Goal: Complete application form

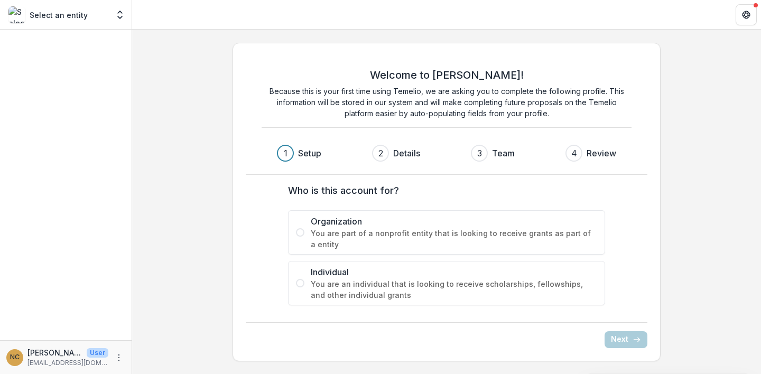
click at [302, 282] on span at bounding box center [300, 283] width 8 height 8
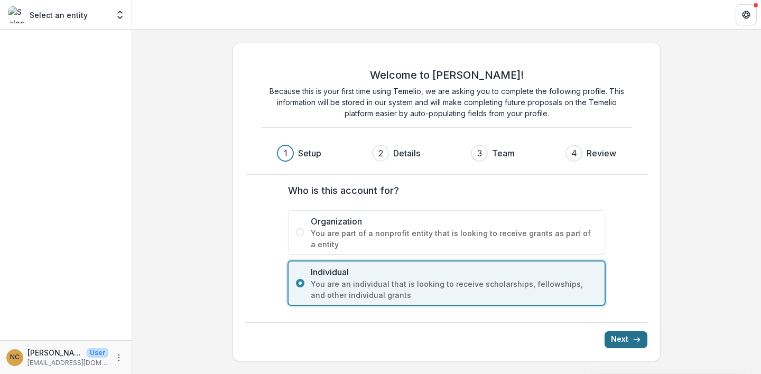
click at [631, 340] on button "Next" at bounding box center [626, 340] width 43 height 17
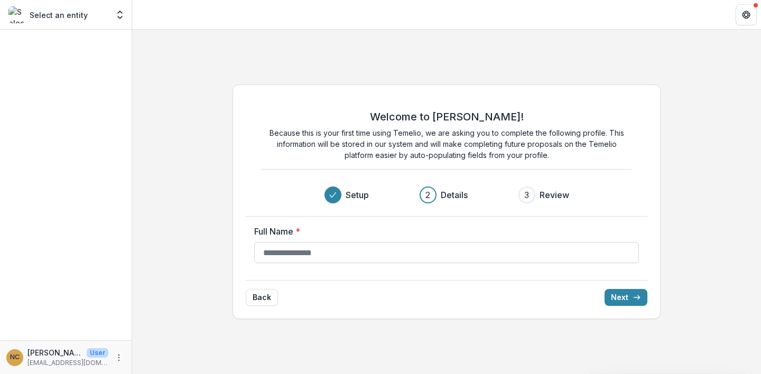
click at [261, 256] on input "Full Name *" at bounding box center [447, 252] width 386 height 21
type input "**********"
click at [635, 297] on icon "submit" at bounding box center [637, 297] width 8 height 8
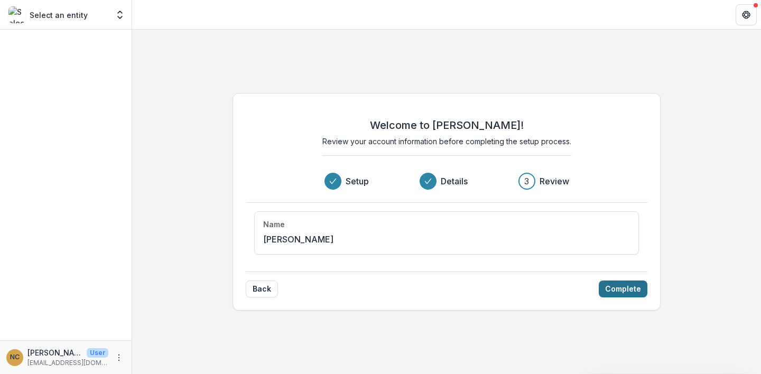
click at [616, 289] on button "Complete" at bounding box center [623, 289] width 49 height 17
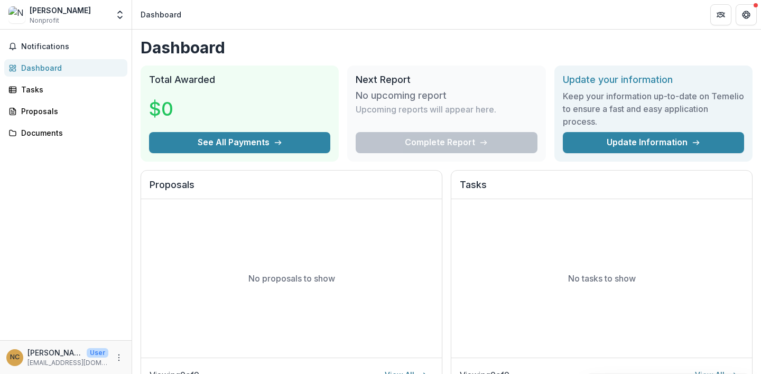
click at [314, 40] on h1 "Dashboard" at bounding box center [447, 47] width 612 height 19
click at [36, 91] on div "Tasks" at bounding box center [70, 89] width 98 height 11
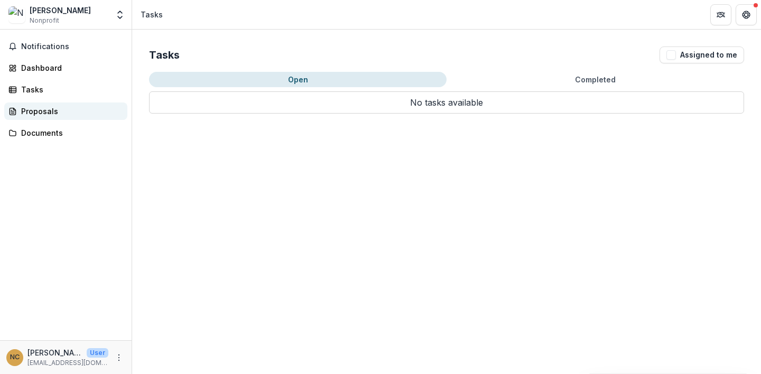
click at [32, 111] on div "Proposals" at bounding box center [70, 111] width 98 height 11
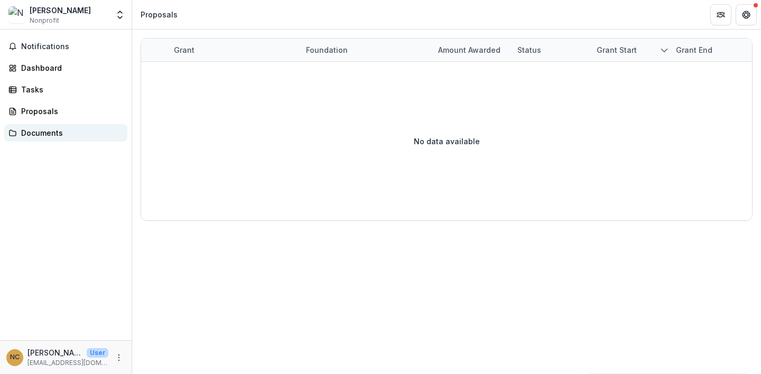
click at [33, 134] on div "Documents" at bounding box center [70, 132] width 98 height 11
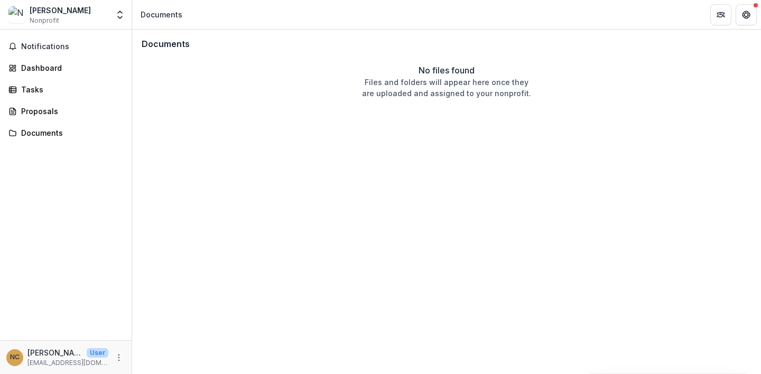
click at [46, 206] on div "Notifications Dashboard Tasks Proposals Documents" at bounding box center [66, 185] width 132 height 311
click at [42, 47] on span "Notifications" at bounding box center [72, 46] width 102 height 9
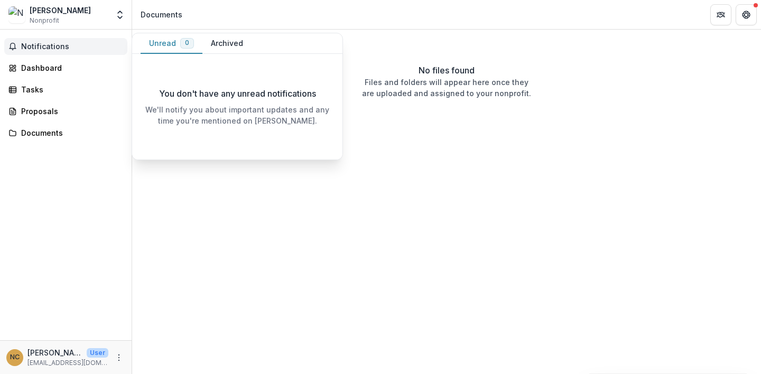
click at [42, 47] on span "Notifications" at bounding box center [72, 46] width 102 height 9
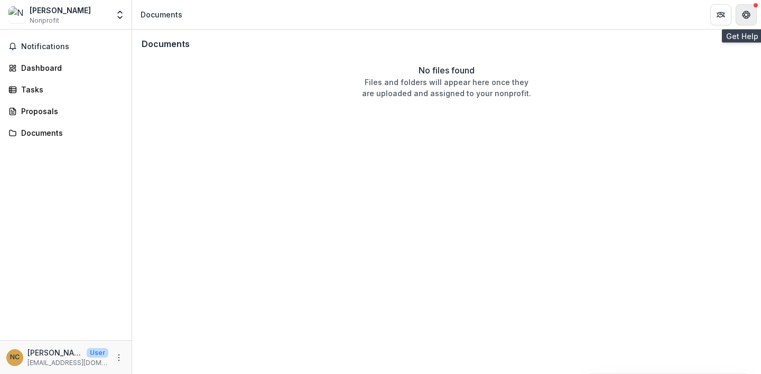
click at [747, 15] on icon "Get Help" at bounding box center [746, 15] width 8 height 8
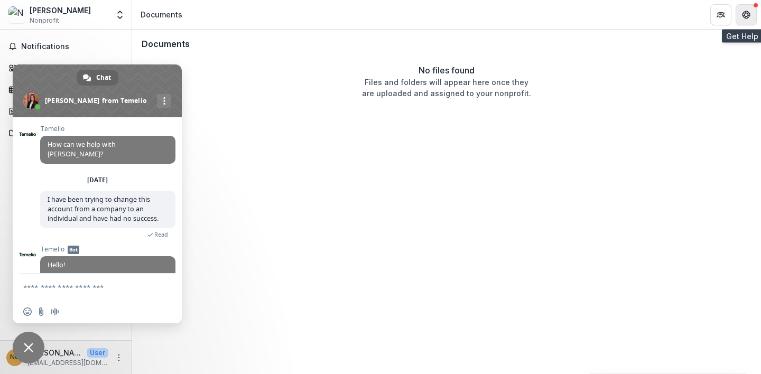
scroll to position [204, 0]
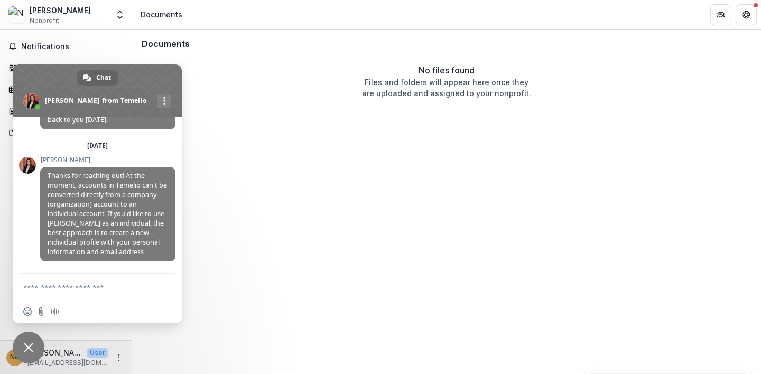
click at [29, 351] on span "Close chat" at bounding box center [29, 348] width 10 height 10
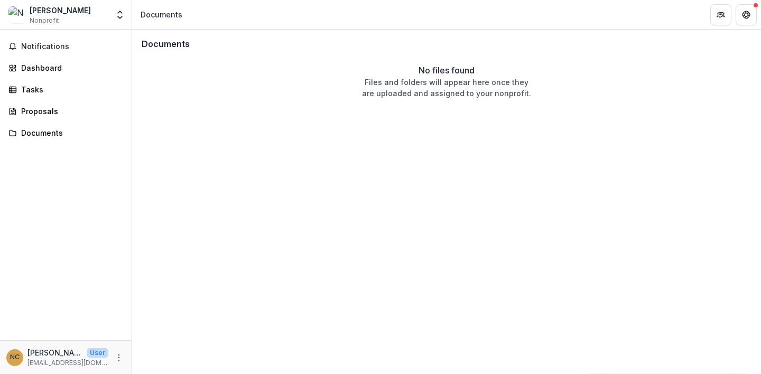
click at [51, 356] on p "[PERSON_NAME]" at bounding box center [54, 352] width 55 height 11
click at [32, 43] on span "Notifications" at bounding box center [72, 46] width 102 height 9
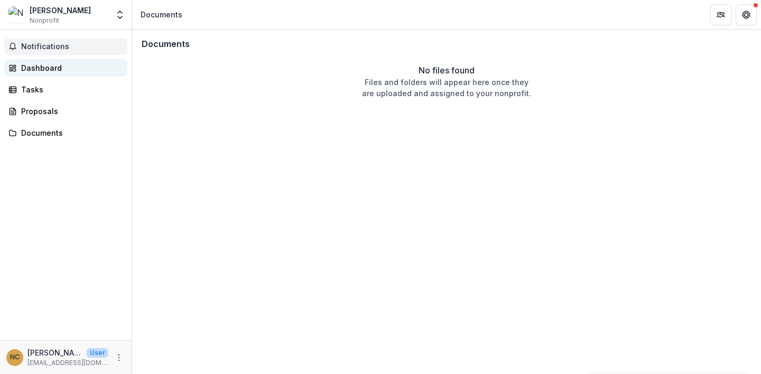
click at [32, 70] on div "Dashboard" at bounding box center [70, 67] width 98 height 11
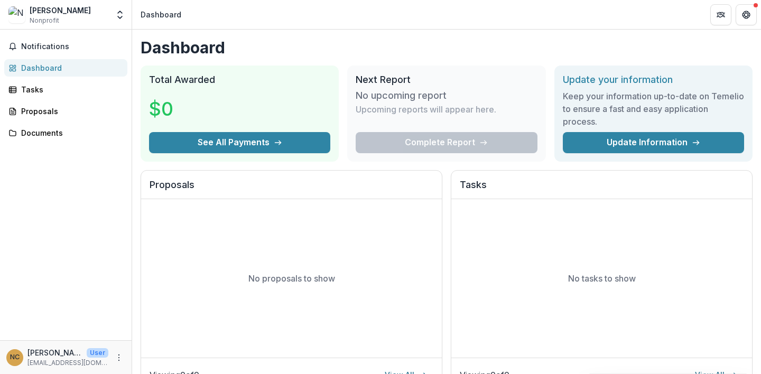
click at [317, 11] on header "Dashboard" at bounding box center [446, 14] width 629 height 29
click at [120, 17] on icon "Open entity switcher" at bounding box center [120, 15] width 11 height 11
click at [120, 11] on icon "Open entity switcher" at bounding box center [120, 15] width 11 height 11
click at [133, 227] on div "Dashboard Total Awarded $0 See All Payments Next Report No upcoming report Upco…" at bounding box center [446, 356] width 629 height 652
click at [355, 15] on header "Dashboard" at bounding box center [446, 14] width 629 height 29
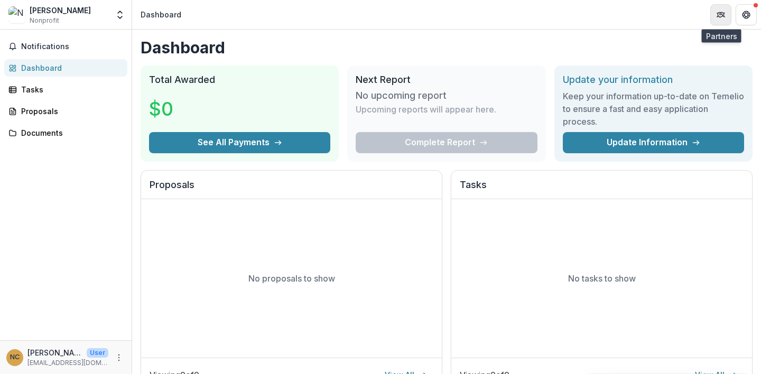
click at [723, 11] on icon "Partners" at bounding box center [721, 15] width 8 height 8
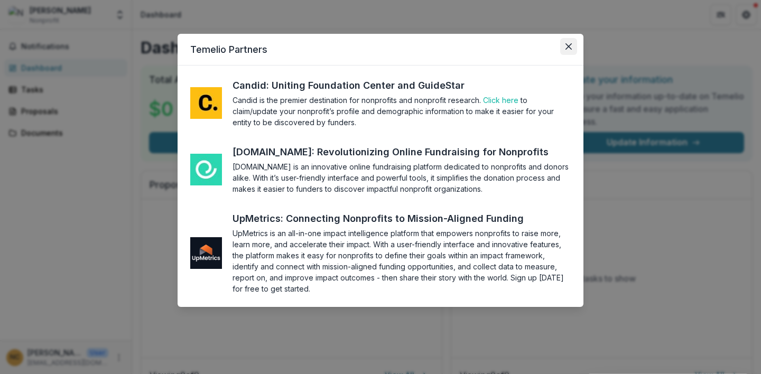
click at [568, 44] on icon "Close" at bounding box center [569, 46] width 6 height 6
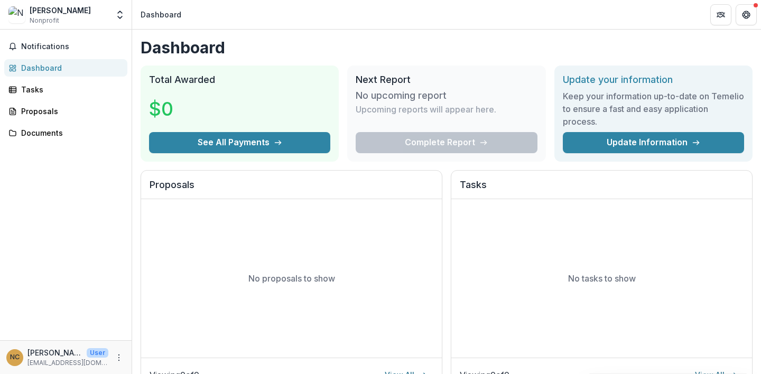
click at [520, 10] on header "Dashboard" at bounding box center [446, 14] width 629 height 29
click at [42, 94] on div "Tasks" at bounding box center [70, 89] width 98 height 11
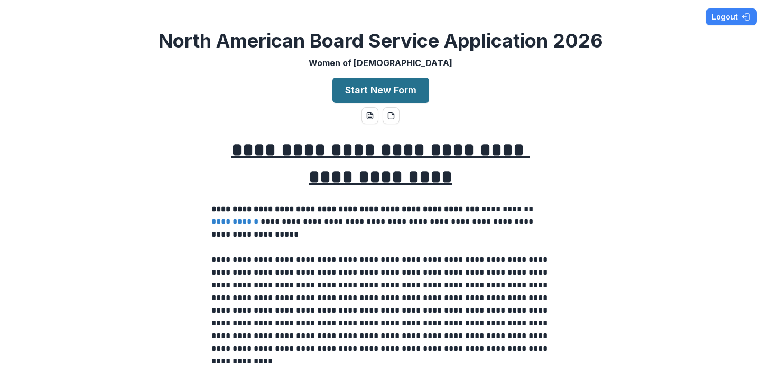
click at [374, 89] on button "Start New Form" at bounding box center [381, 90] width 97 height 25
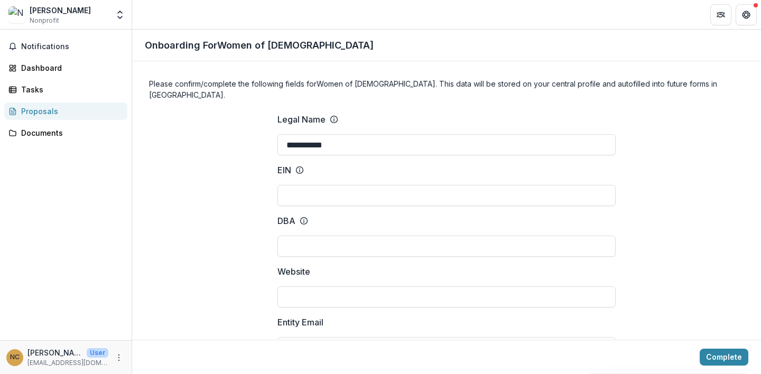
click at [89, 354] on p "User" at bounding box center [98, 353] width 22 height 10
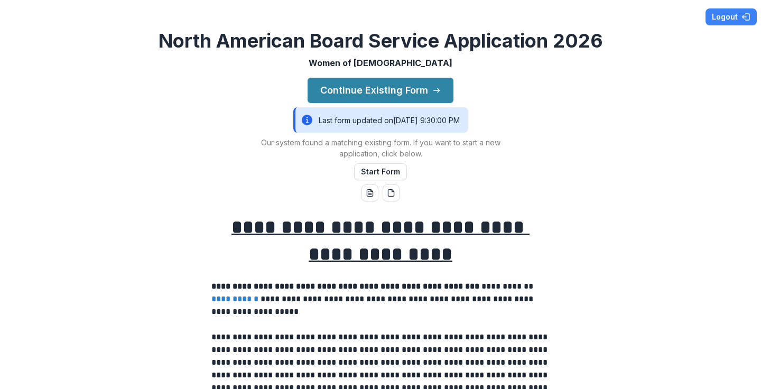
click at [389, 66] on p "Women of Reform Judaism" at bounding box center [381, 63] width 144 height 13
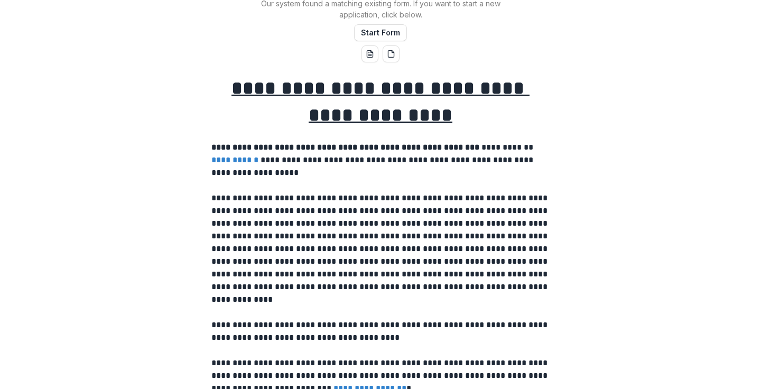
scroll to position [140, 0]
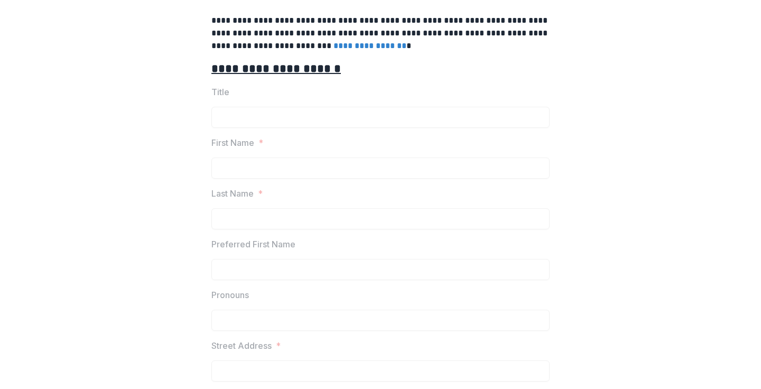
scroll to position [490, 0]
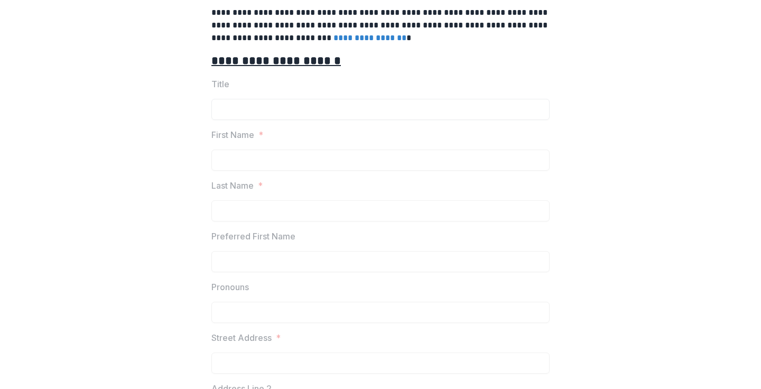
click at [291, 111] on input "Title" at bounding box center [381, 109] width 338 height 21
click at [237, 190] on p "Last Name" at bounding box center [233, 185] width 42 height 13
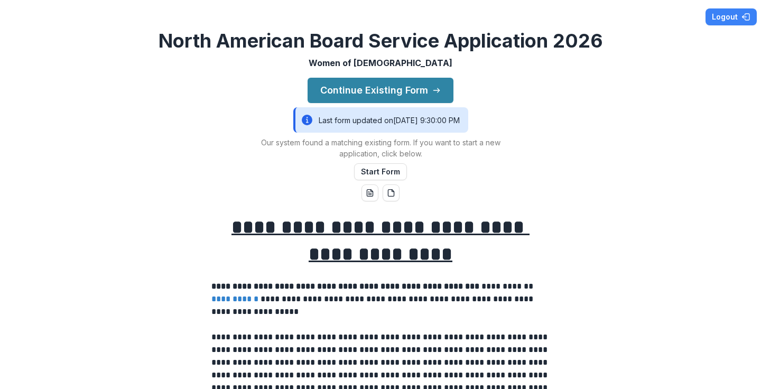
scroll to position [0, 0]
click at [366, 194] on icon "word-download" at bounding box center [370, 193] width 8 height 8
click at [392, 190] on icon "pdf-download" at bounding box center [393, 191] width 2 height 2
click at [387, 168] on button "Start Form" at bounding box center [380, 171] width 53 height 17
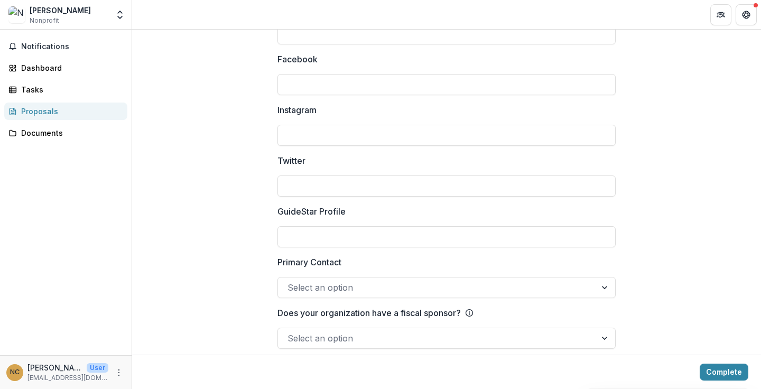
scroll to position [1464, 0]
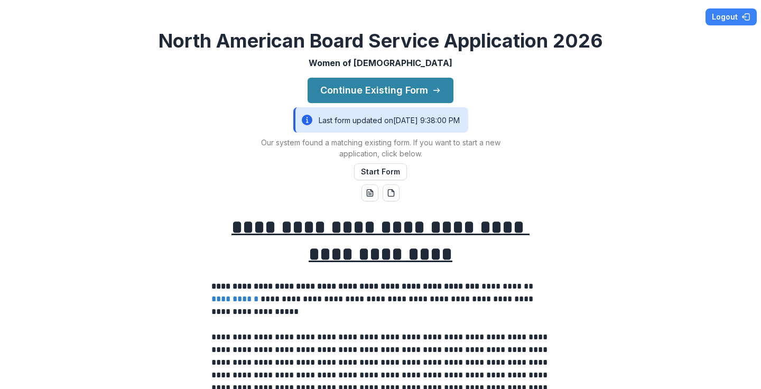
click at [178, 197] on div "**********" at bounding box center [380, 194] width 761 height 389
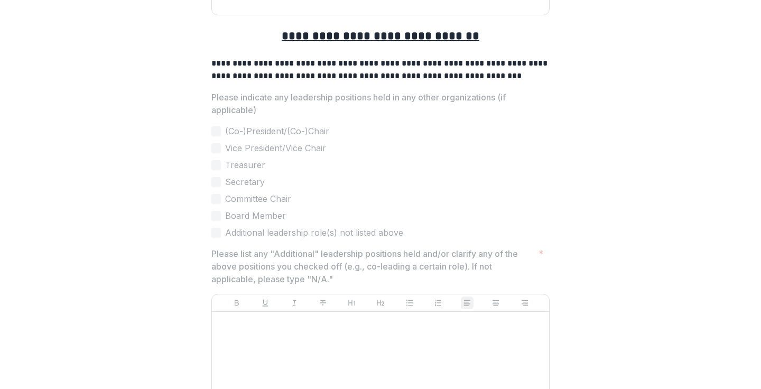
scroll to position [3368, 0]
